Goal: Information Seeking & Learning: Check status

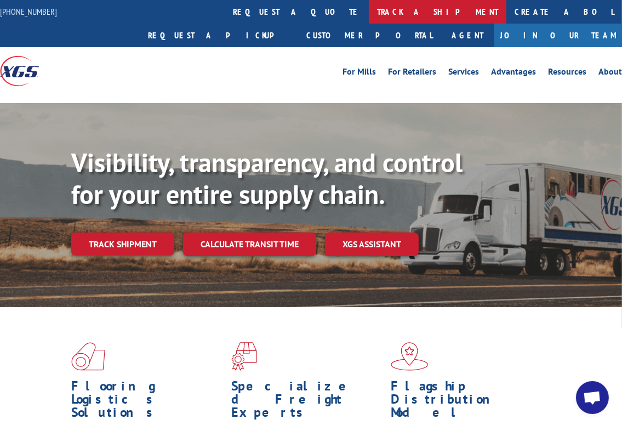
click at [369, 18] on link "track a shipment" at bounding box center [438, 12] width 138 height 24
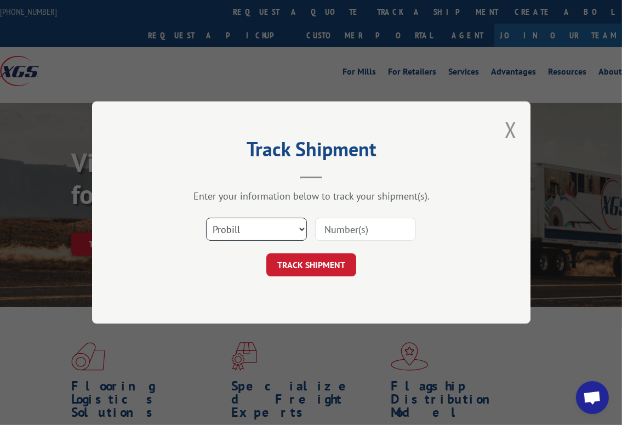
click at [254, 230] on select "Select category... Probill BOL PO" at bounding box center [256, 229] width 101 height 23
select select "bol"
click at [206, 218] on select "Select category... Probill BOL PO" at bounding box center [256, 229] width 101 height 23
click at [342, 224] on input at bounding box center [365, 229] width 101 height 23
paste input "6011018"
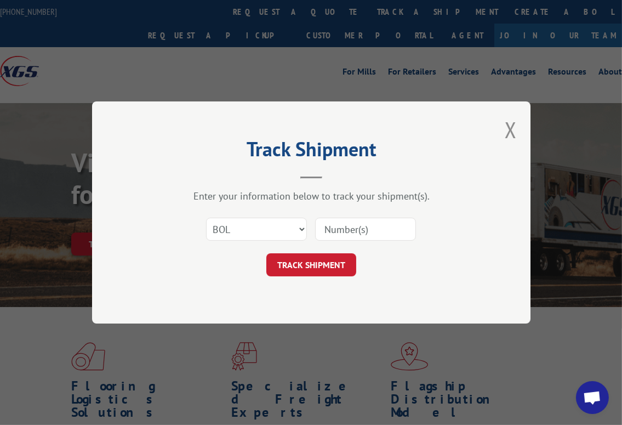
type input "6011018"
click button "TRACK SHIPMENT" at bounding box center [311, 264] width 90 height 23
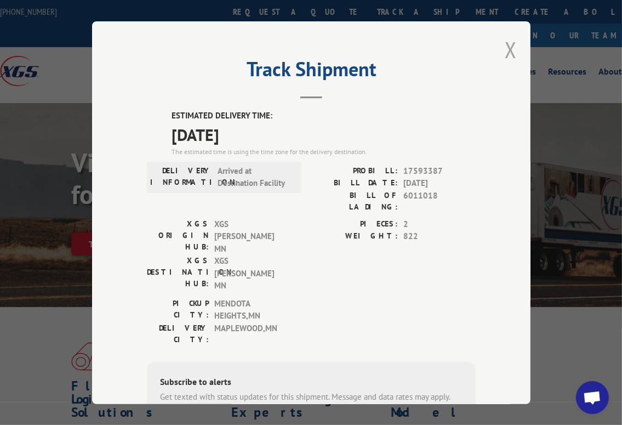
click at [505, 49] on button "Close modal" at bounding box center [511, 49] width 12 height 29
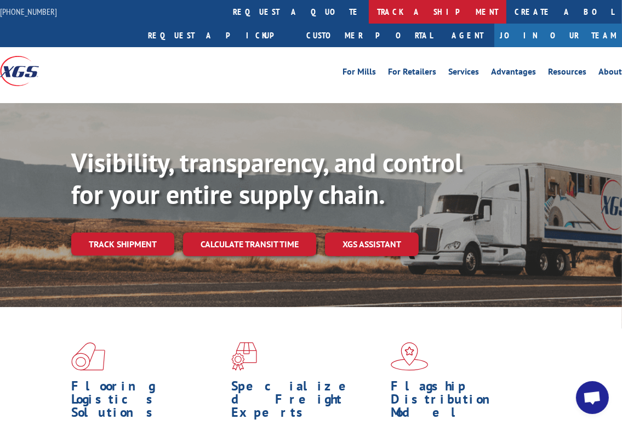
click at [369, 9] on link "track a shipment" at bounding box center [438, 12] width 138 height 24
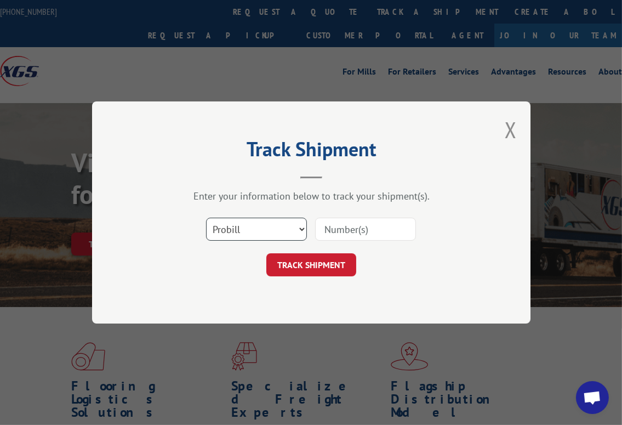
click at [281, 224] on select "Select category... Probill BOL PO" at bounding box center [256, 229] width 101 height 23
select select "bol"
click at [206, 218] on select "Select category... Probill BOL PO" at bounding box center [256, 229] width 101 height 23
click at [339, 231] on input at bounding box center [365, 229] width 101 height 23
paste input "6014767"
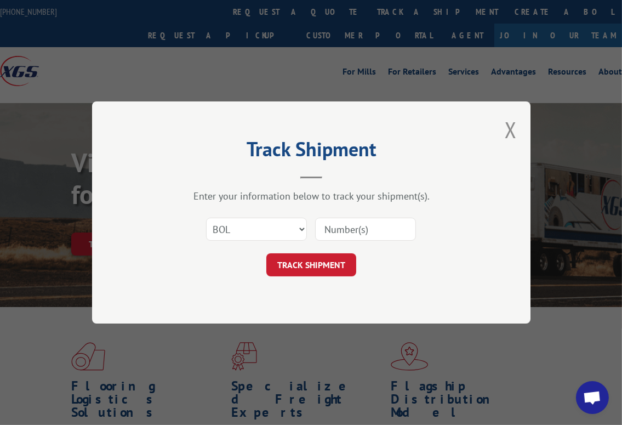
type input "6014767"
click button "TRACK SHIPMENT" at bounding box center [311, 264] width 90 height 23
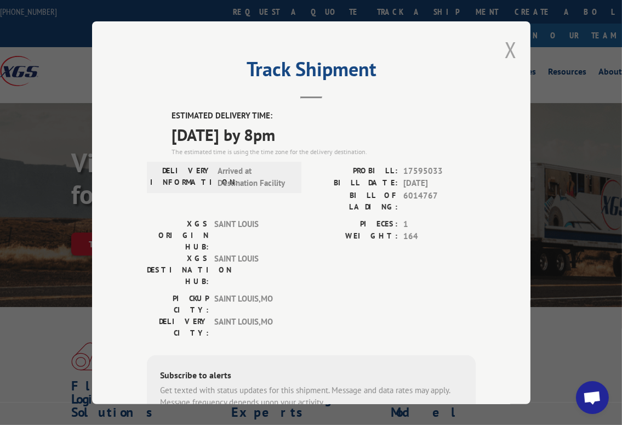
click at [507, 49] on button "Close modal" at bounding box center [511, 49] width 12 height 29
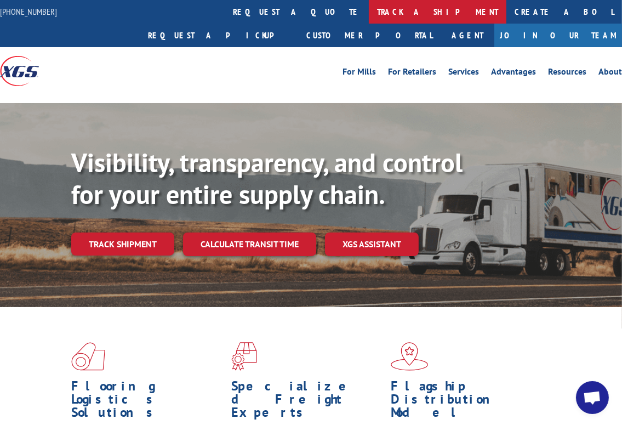
click at [369, 13] on link "track a shipment" at bounding box center [438, 12] width 138 height 24
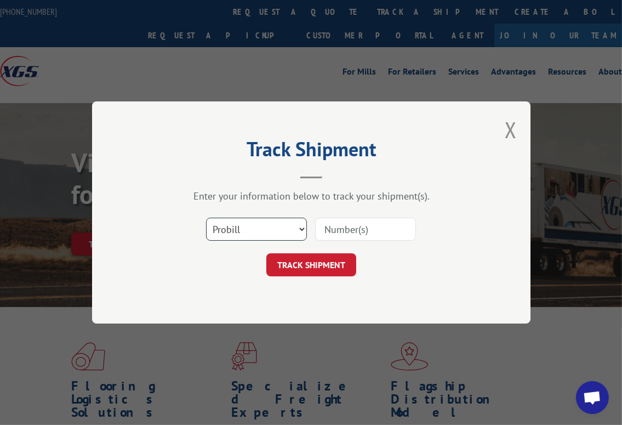
click at [245, 235] on select "Select category... Probill BOL PO" at bounding box center [256, 229] width 101 height 23
select select "bol"
click at [206, 218] on select "Select category... Probill BOL PO" at bounding box center [256, 229] width 101 height 23
click at [328, 224] on input at bounding box center [365, 229] width 101 height 23
paste input "6007896"
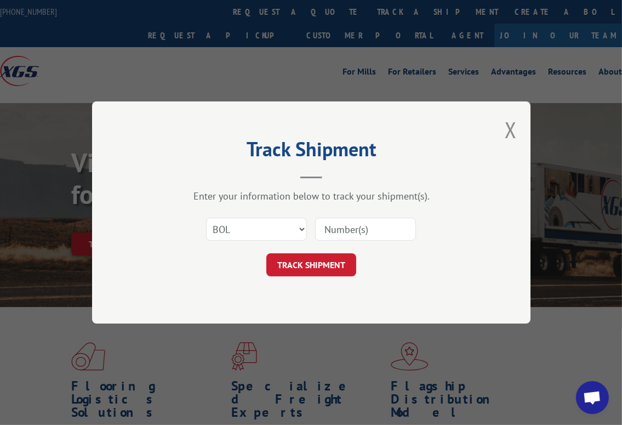
type input "6007896"
click button "TRACK SHIPMENT" at bounding box center [311, 264] width 90 height 23
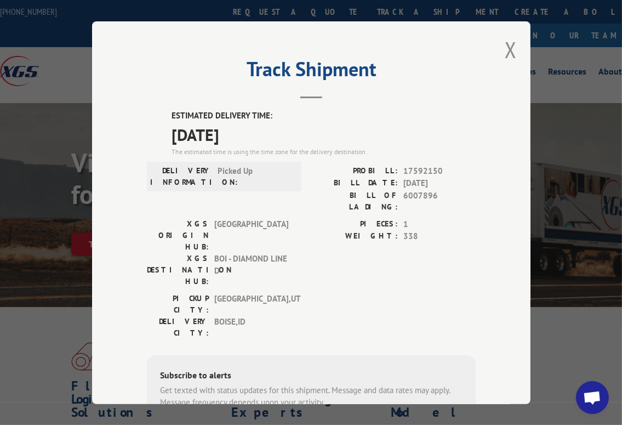
click at [499, 41] on div "Track Shipment ESTIMATED DELIVERY TIME: [DATE] The estimated time is using the …" at bounding box center [311, 212] width 438 height 383
click at [508, 47] on button "Close modal" at bounding box center [511, 49] width 12 height 29
